Goal: Find specific page/section: Find specific page/section

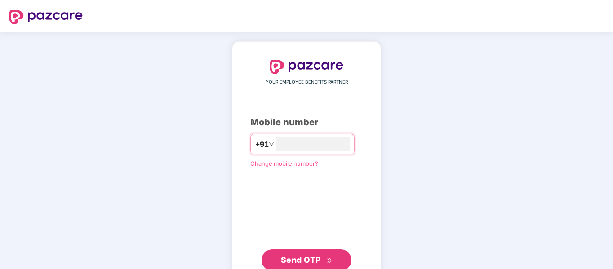
type input "**********"
click at [316, 260] on span "Send OTP" at bounding box center [301, 259] width 40 height 9
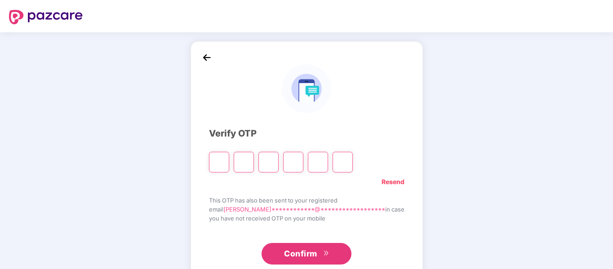
type input "*"
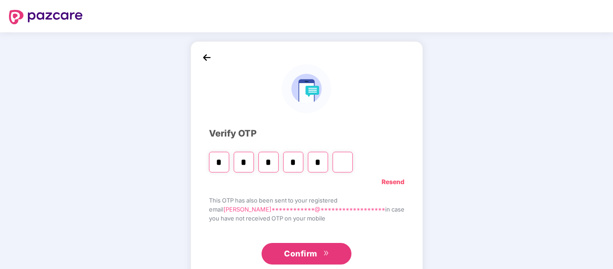
type input "*"
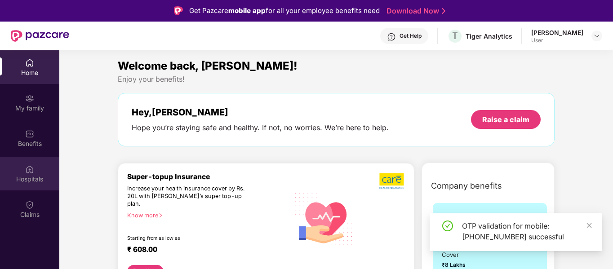
click at [30, 178] on div "Hospitals" at bounding box center [29, 179] width 59 height 9
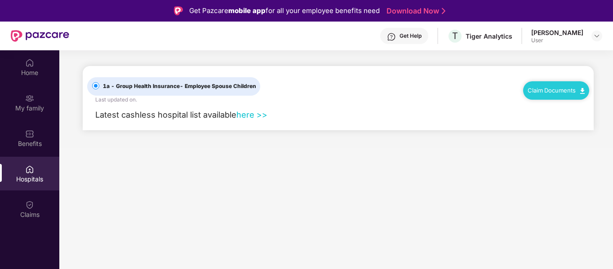
click at [253, 117] on link "here >>" at bounding box center [251, 115] width 31 height 10
click at [254, 118] on link "here >>" at bounding box center [251, 115] width 31 height 10
